Goal: Transaction & Acquisition: Download file/media

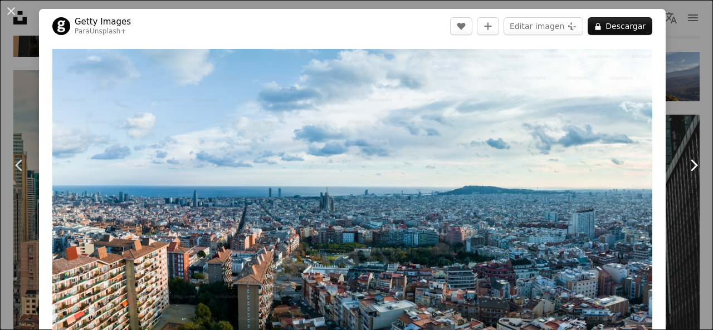
scroll to position [56, 0]
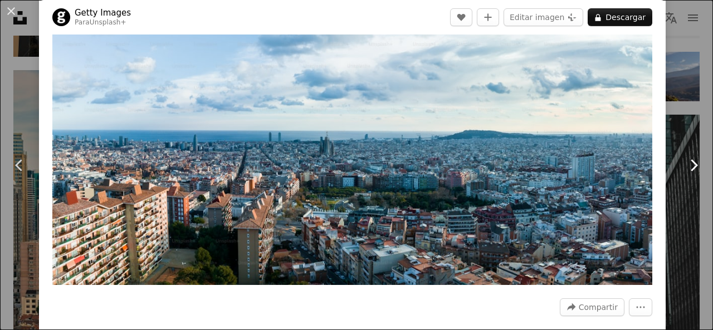
click at [678, 128] on link "Chevron right" at bounding box center [693, 165] width 39 height 107
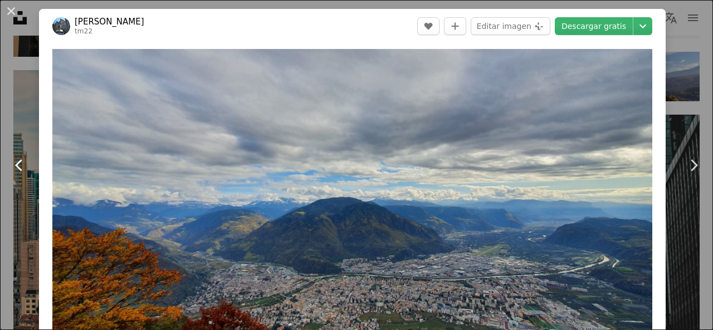
click at [21, 118] on link "Chevron left" at bounding box center [19, 165] width 39 height 107
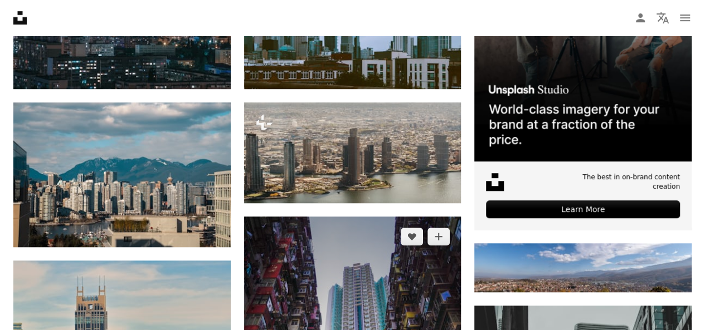
scroll to position [334, 0]
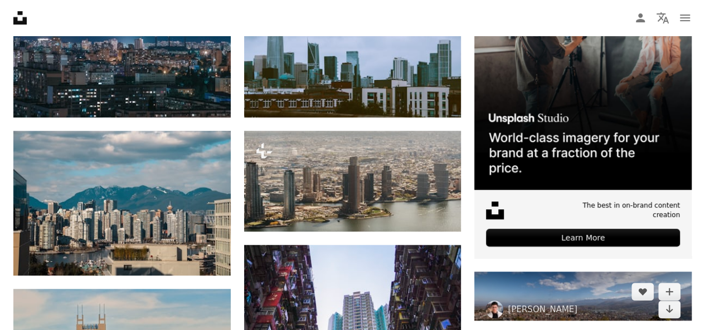
click at [556, 299] on img at bounding box center [582, 297] width 217 height 50
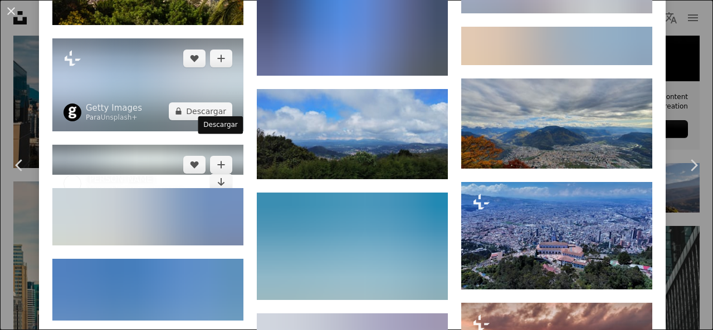
scroll to position [1059, 0]
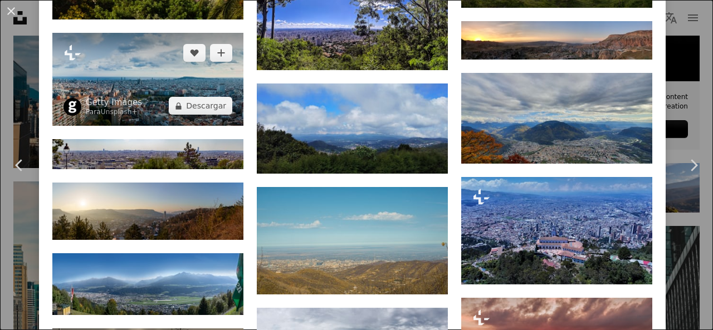
click at [167, 48] on img at bounding box center [147, 79] width 191 height 93
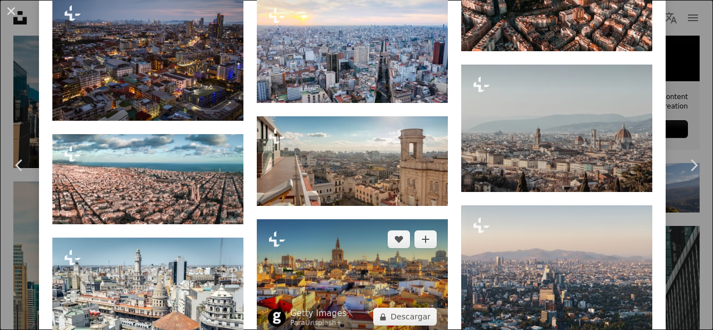
scroll to position [1393, 0]
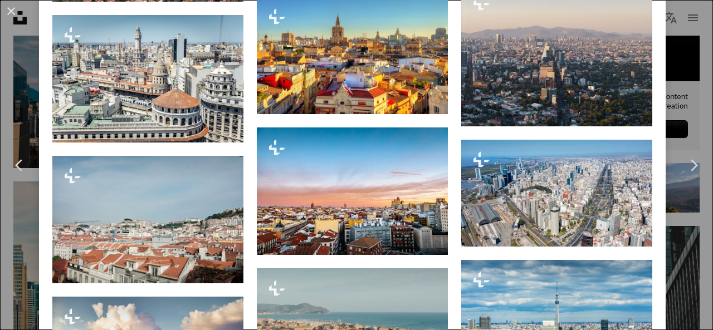
click at [684, 75] on div "An X shape Chevron left Chevron right Getty Images Para Unsplash+ A heart A plu…" at bounding box center [356, 165] width 713 height 330
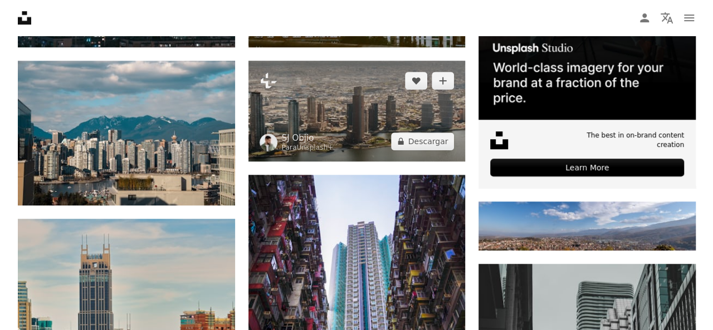
scroll to position [557, 0]
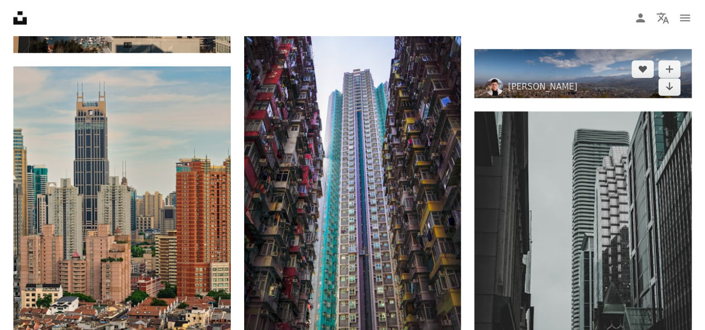
click at [506, 76] on img at bounding box center [582, 74] width 217 height 50
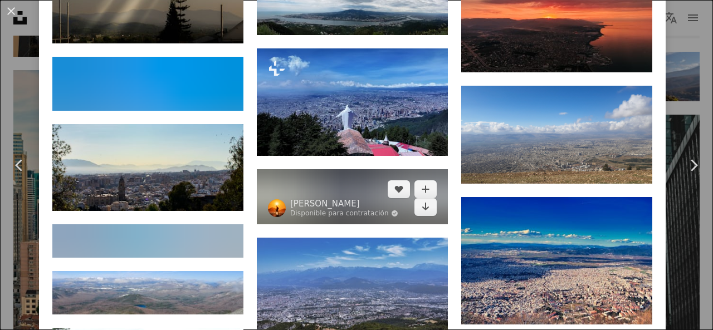
scroll to position [1393, 0]
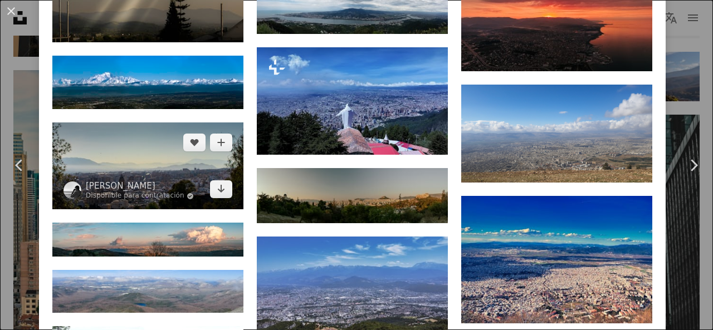
click at [182, 137] on img at bounding box center [147, 166] width 191 height 87
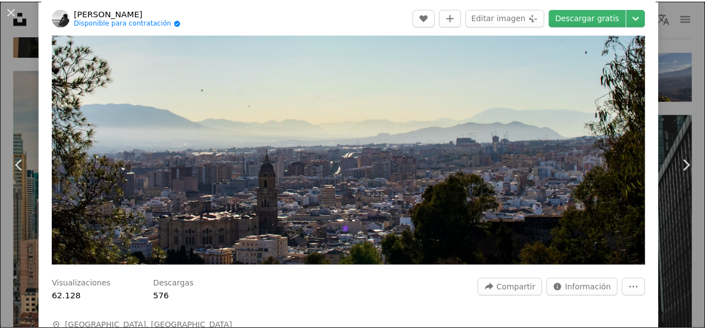
scroll to position [345, 0]
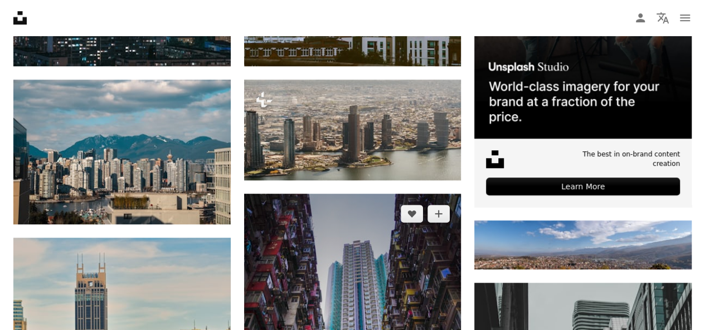
scroll to position [334, 0]
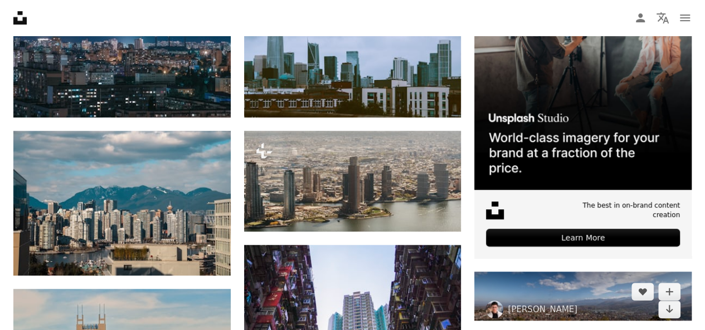
click at [516, 298] on img at bounding box center [582, 297] width 217 height 50
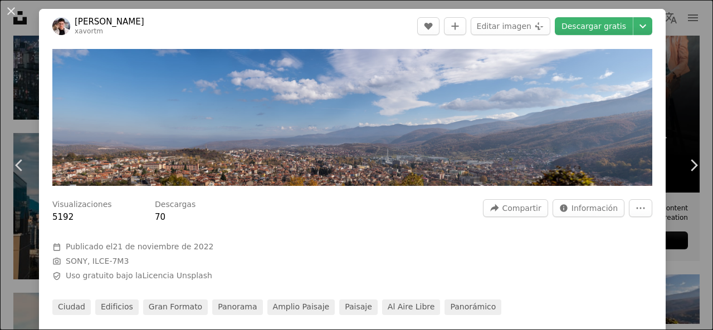
click at [13, 8] on button "An X shape" at bounding box center [10, 10] width 13 height 13
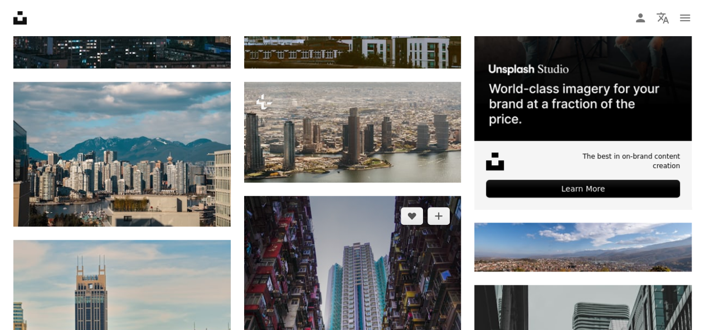
scroll to position [502, 0]
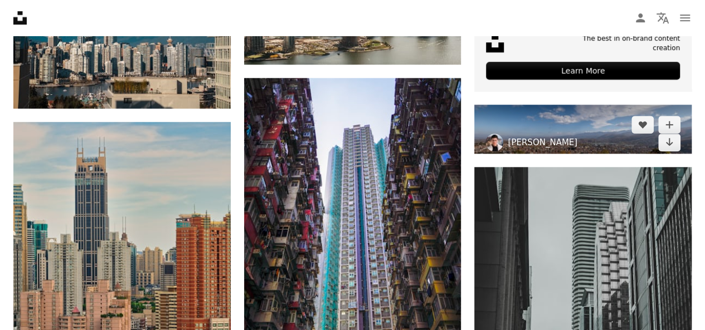
click at [514, 138] on link "[PERSON_NAME]" at bounding box center [543, 142] width 70 height 11
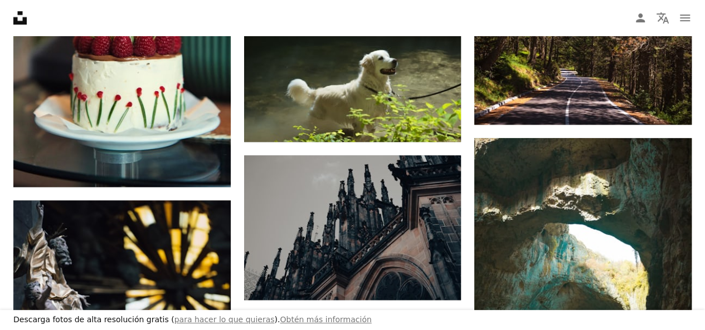
scroll to position [557, 0]
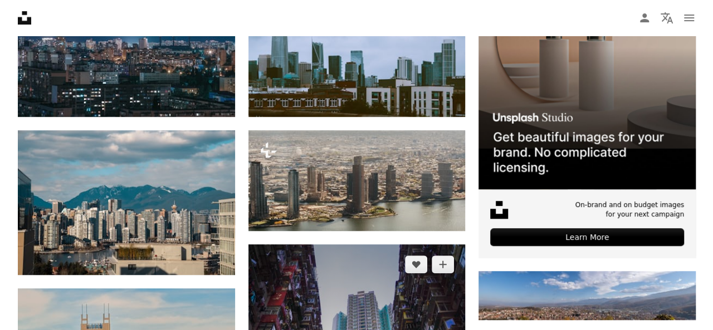
scroll to position [446, 0]
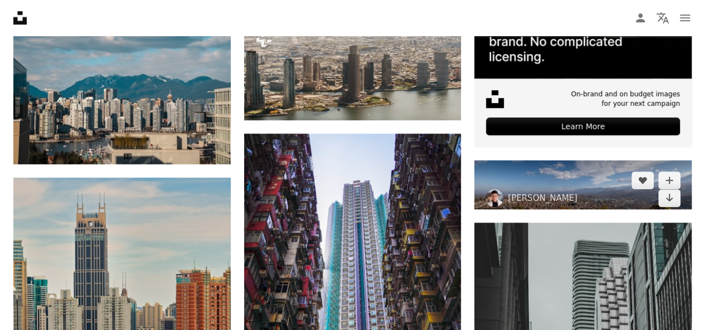
click at [527, 169] on img at bounding box center [582, 185] width 217 height 50
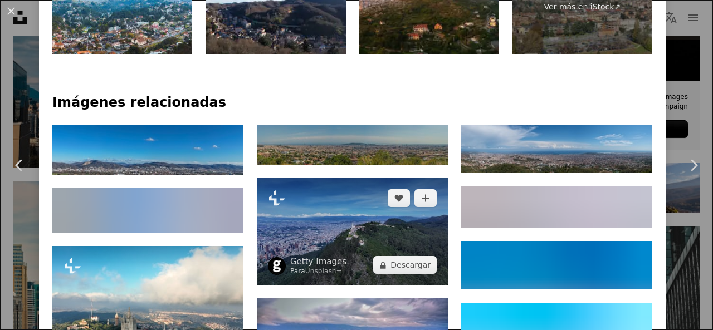
scroll to position [390, 0]
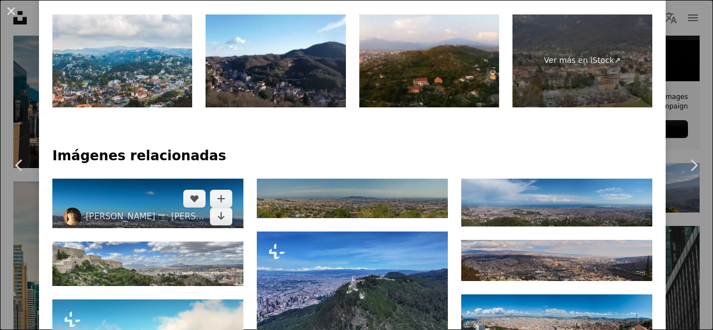
click at [143, 179] on img at bounding box center [147, 203] width 191 height 49
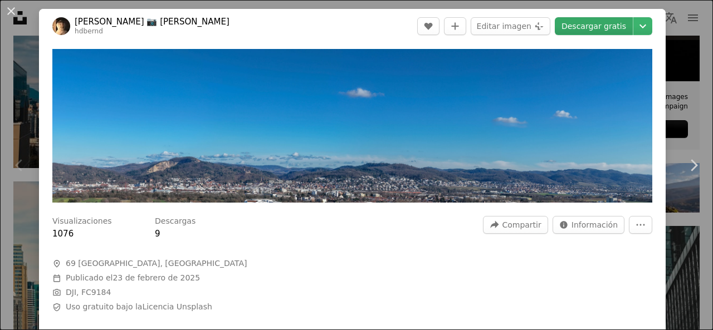
click at [607, 29] on link "Descargar gratis" at bounding box center [594, 26] width 78 height 18
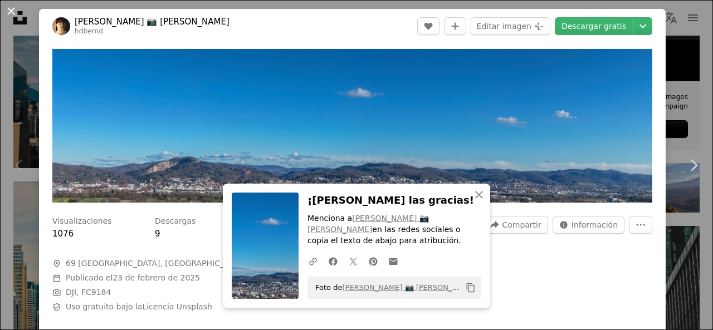
click at [11, 9] on button "An X shape" at bounding box center [10, 10] width 13 height 13
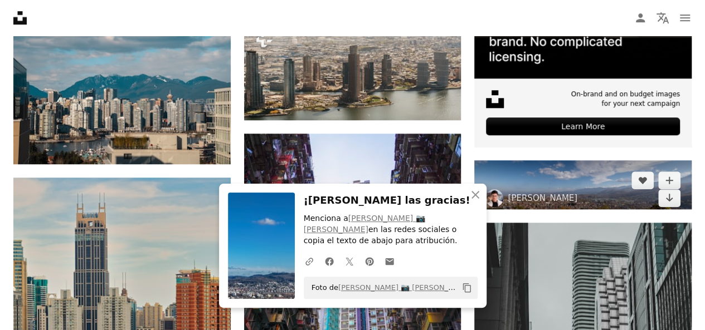
click at [575, 180] on img at bounding box center [582, 185] width 217 height 50
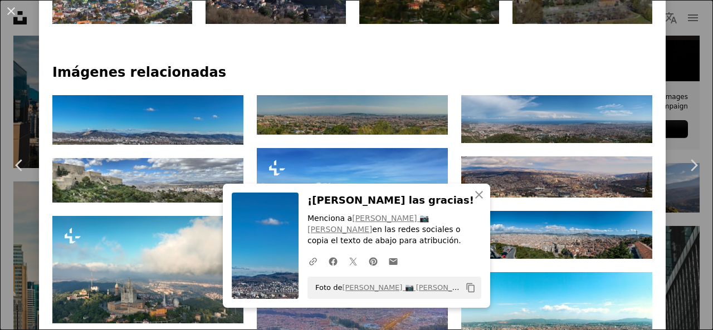
scroll to position [502, 0]
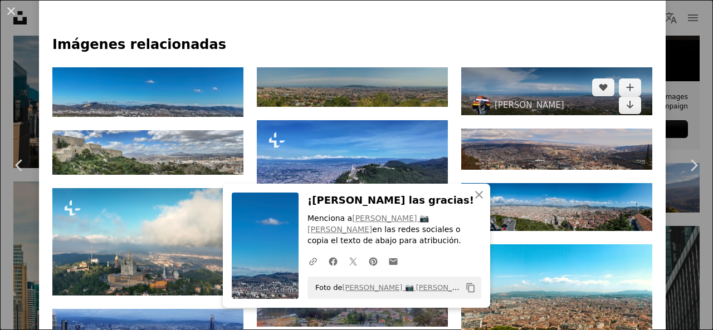
click at [548, 70] on img at bounding box center [556, 91] width 191 height 48
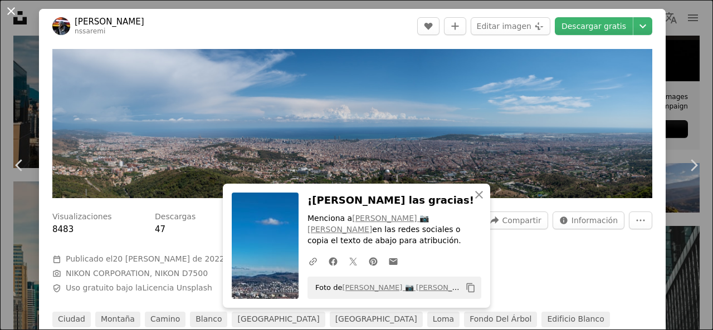
click at [11, 12] on button "An X shape" at bounding box center [10, 10] width 13 height 13
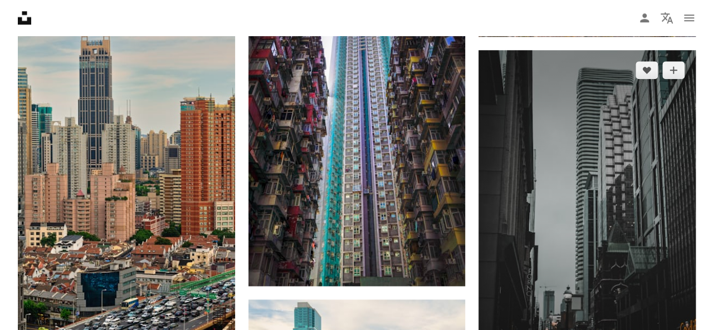
scroll to position [502, 0]
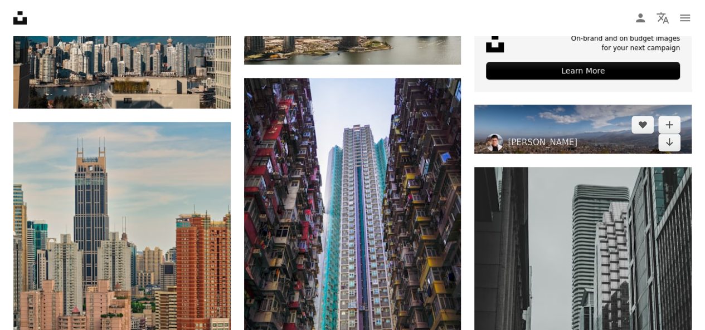
click at [527, 132] on img at bounding box center [582, 130] width 217 height 50
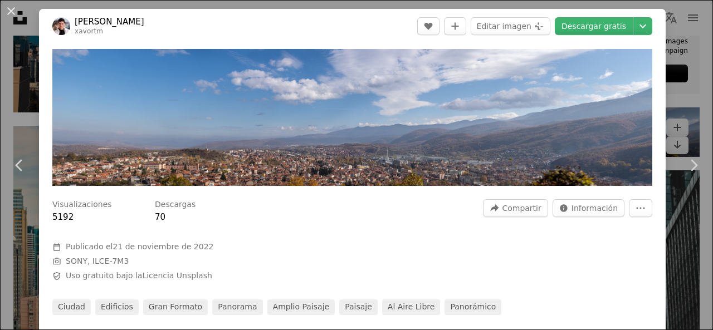
scroll to position [446, 0]
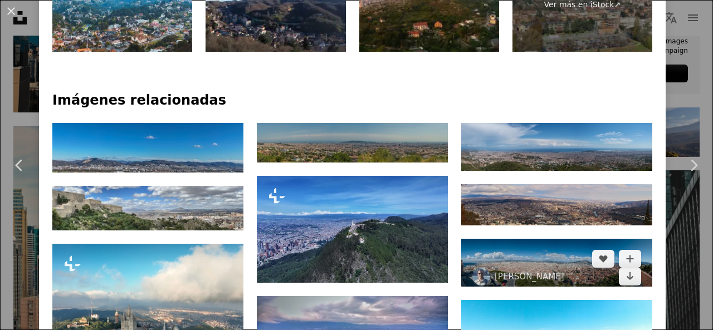
click at [505, 239] on img at bounding box center [556, 263] width 191 height 48
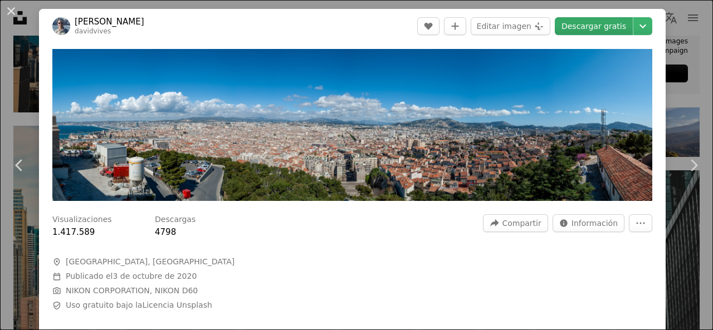
click at [574, 26] on link "Descargar gratis" at bounding box center [594, 26] width 78 height 18
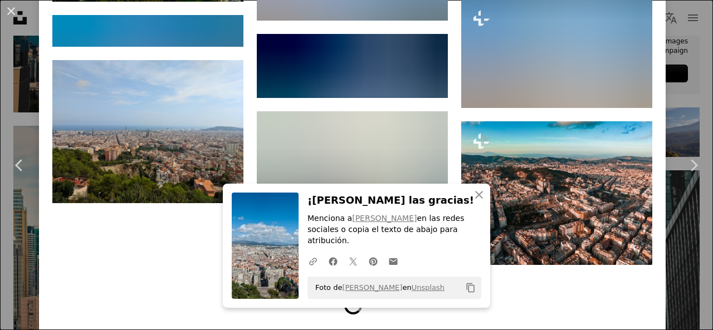
scroll to position [1018, 0]
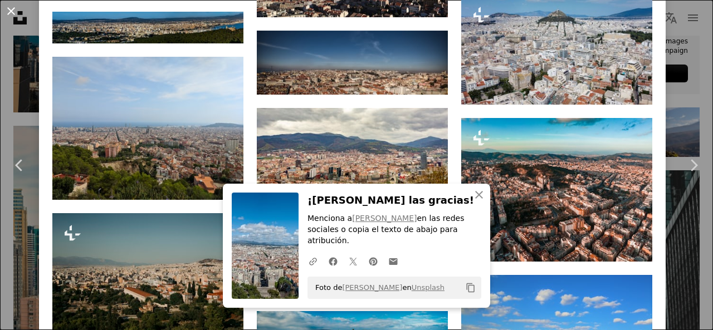
click at [15, 12] on button "An X shape" at bounding box center [10, 10] width 13 height 13
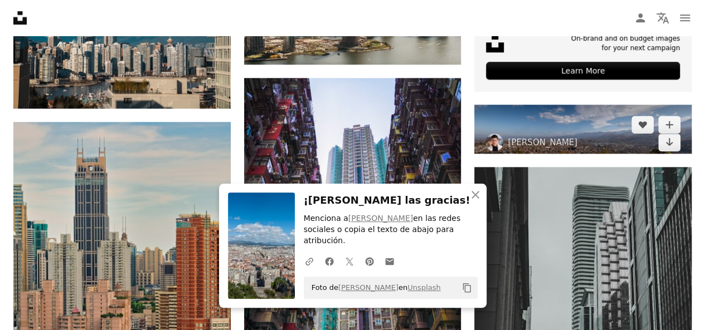
click at [517, 126] on img at bounding box center [582, 130] width 217 height 50
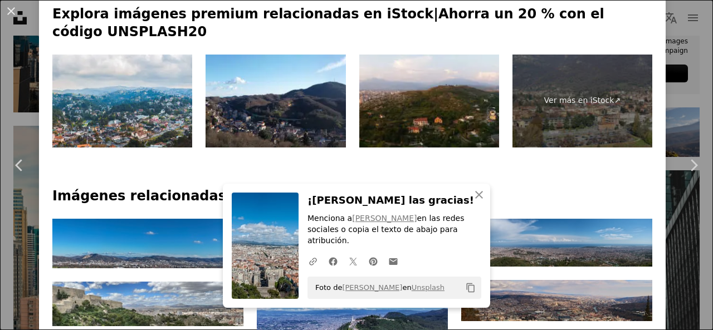
scroll to position [390, 0]
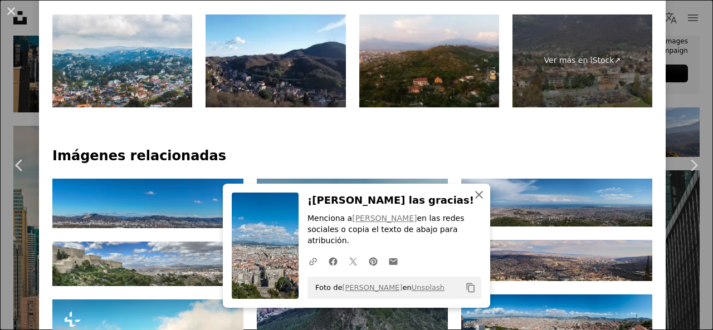
click at [476, 202] on icon "An X shape" at bounding box center [479, 194] width 13 height 13
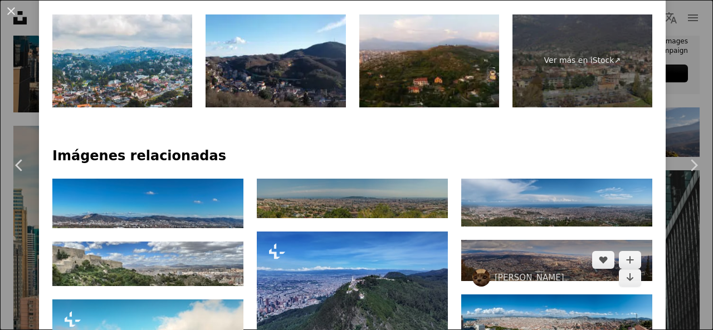
click at [489, 240] on img at bounding box center [556, 260] width 191 height 41
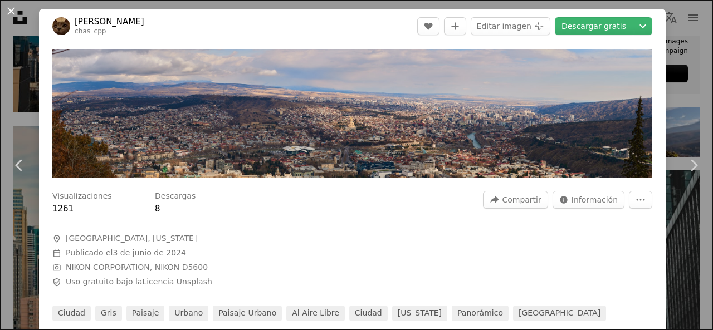
click at [16, 14] on button "An X shape" at bounding box center [10, 10] width 13 height 13
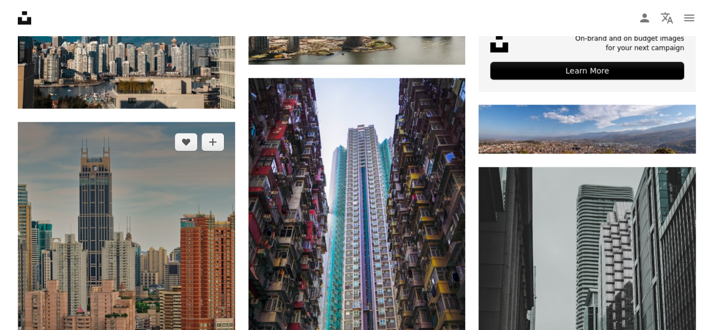
scroll to position [557, 0]
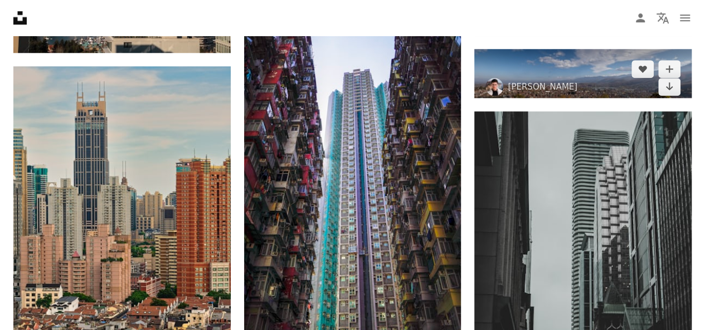
click at [514, 61] on img at bounding box center [582, 74] width 217 height 50
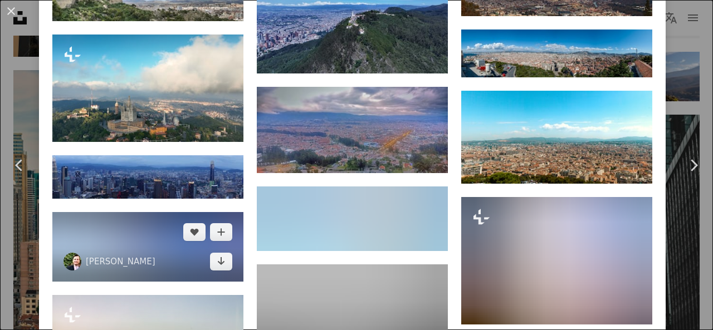
scroll to position [669, 0]
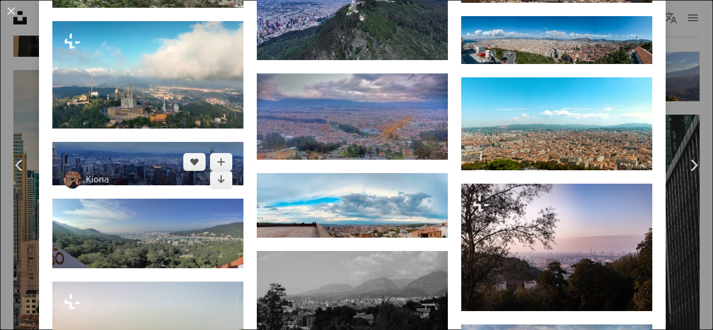
click at [146, 142] on img at bounding box center [147, 163] width 191 height 43
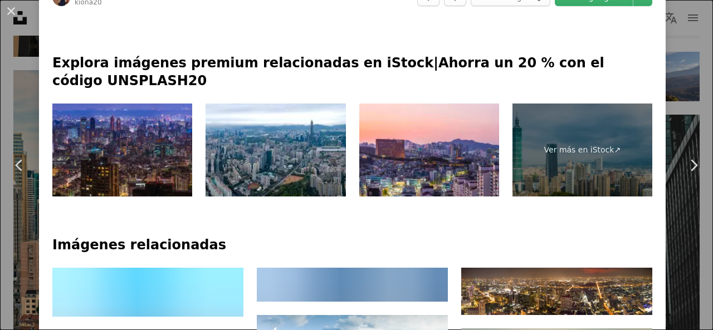
scroll to position [390, 0]
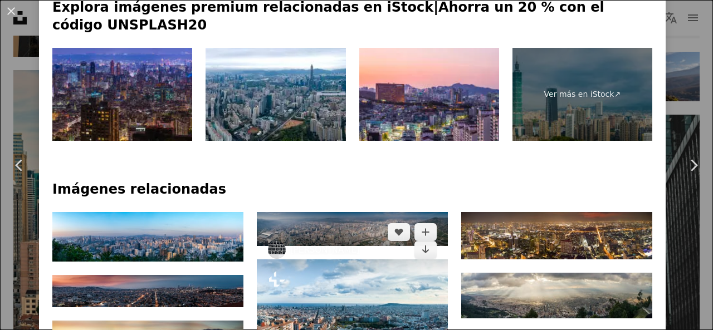
click at [318, 212] on img at bounding box center [352, 229] width 191 height 34
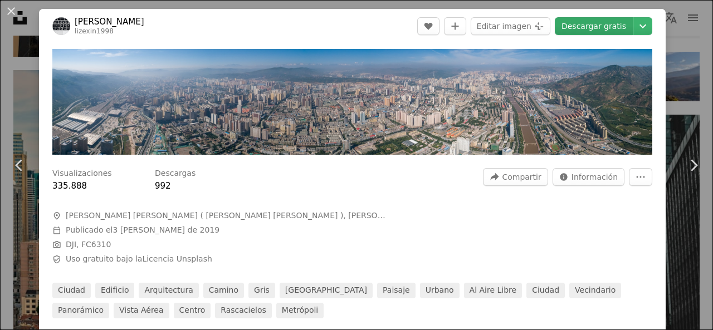
click at [597, 24] on link "Descargar gratis" at bounding box center [594, 26] width 78 height 18
